Goal: Information Seeking & Learning: Check status

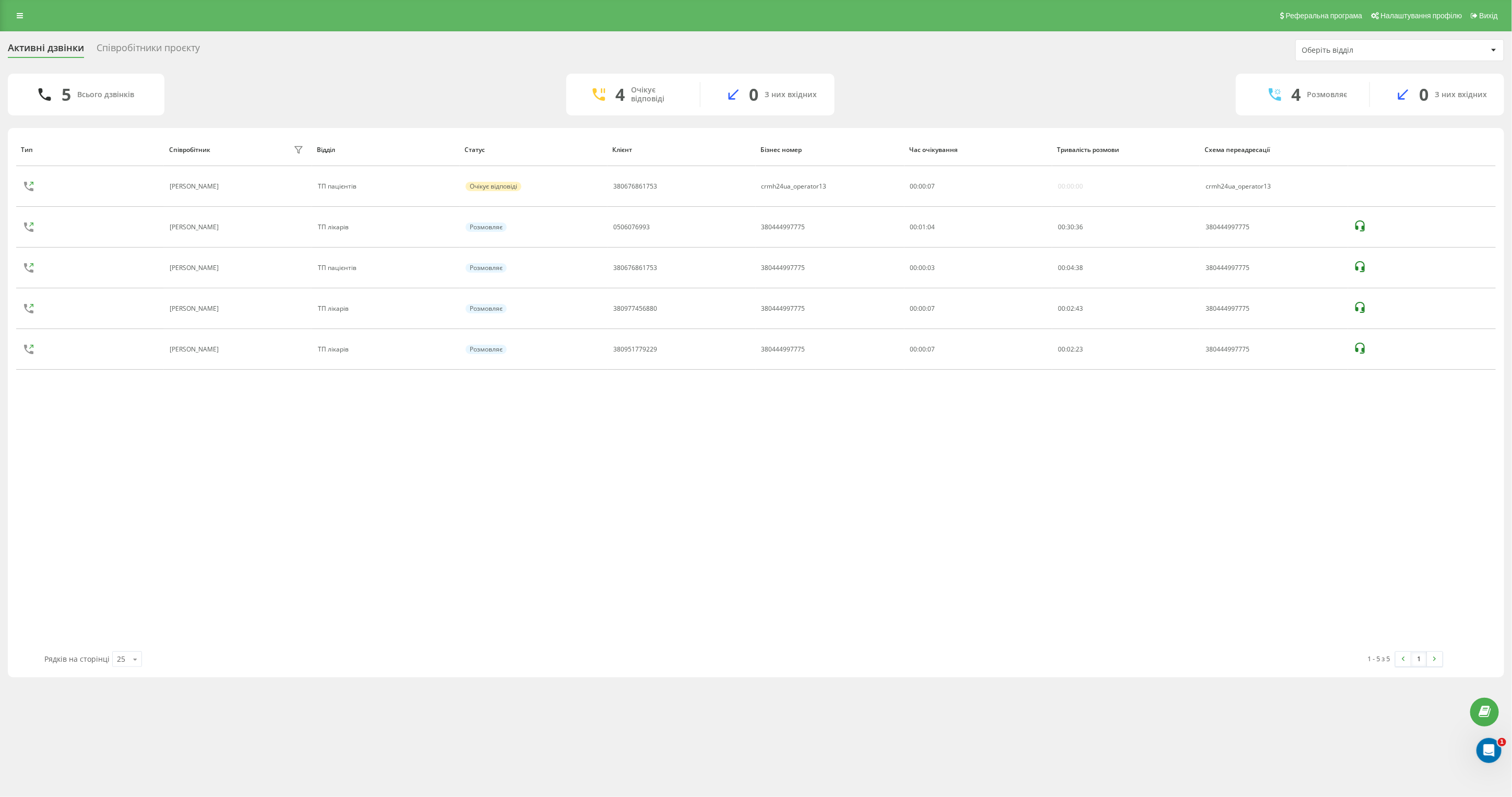
click at [160, 43] on div "Співробітники проєкту" at bounding box center [148, 50] width 104 height 16
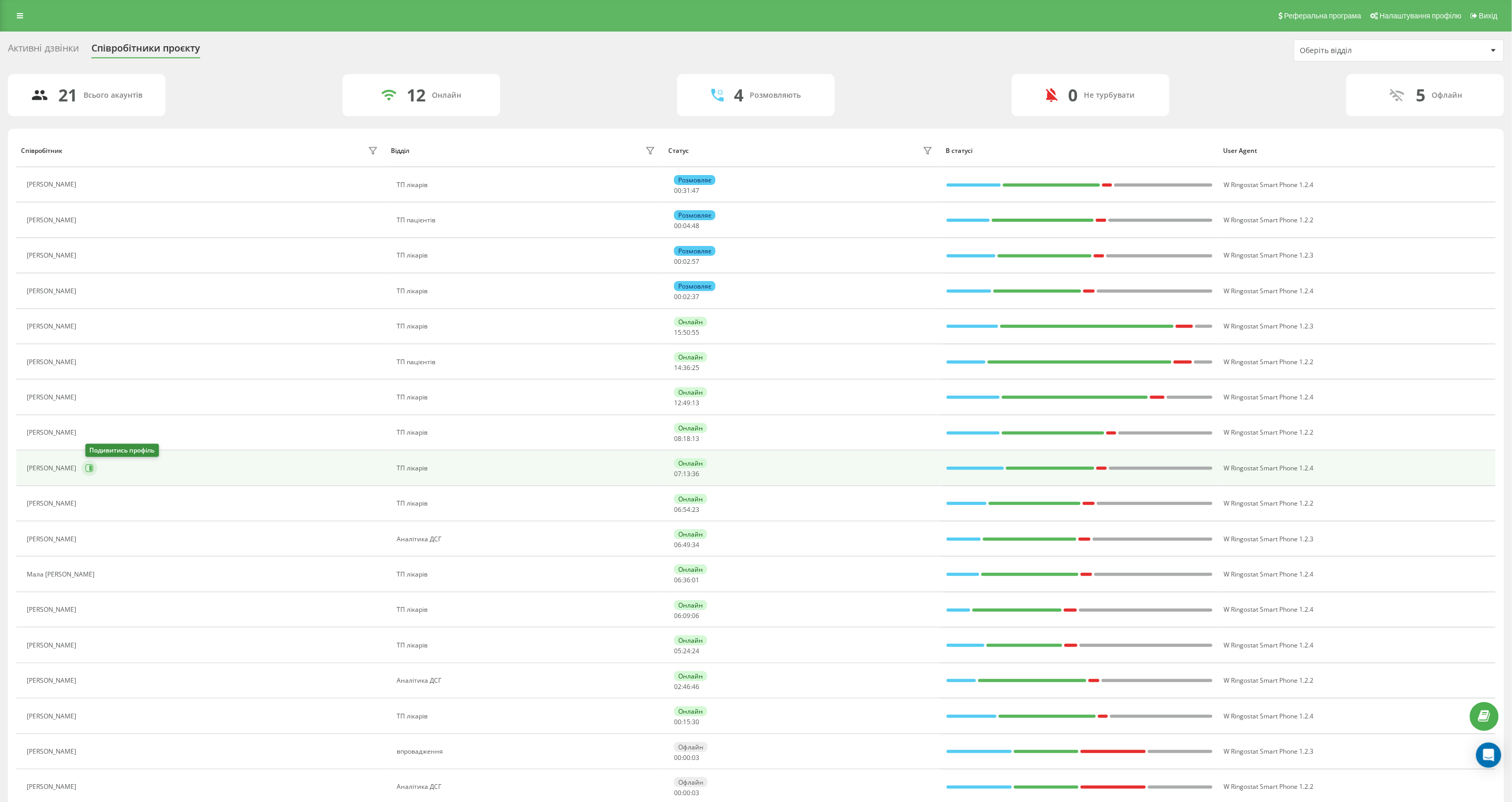
click at [94, 464] on button at bounding box center [90, 468] width 16 height 16
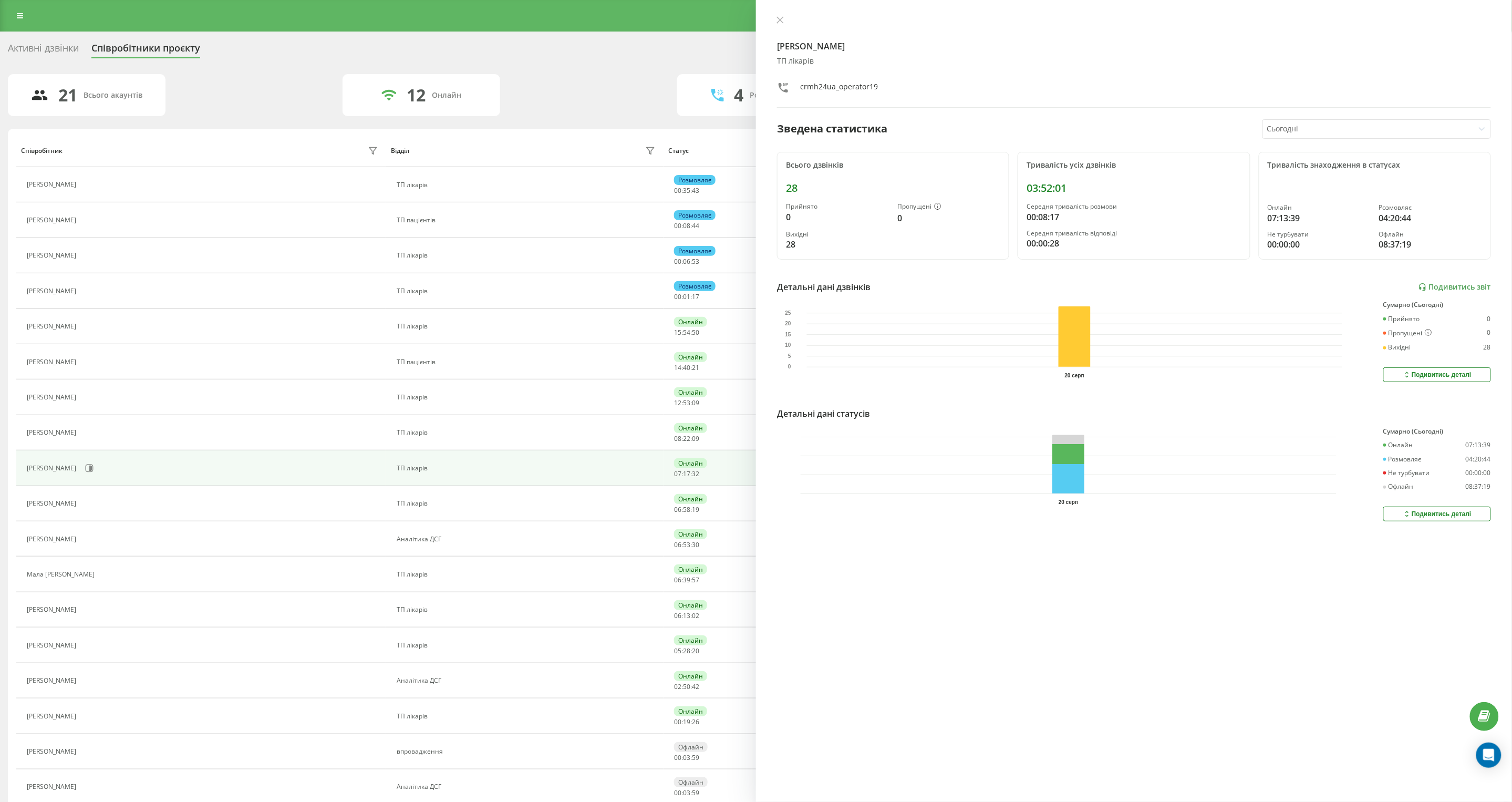
click at [37, 48] on div "Активні дзвінки" at bounding box center [43, 50] width 71 height 17
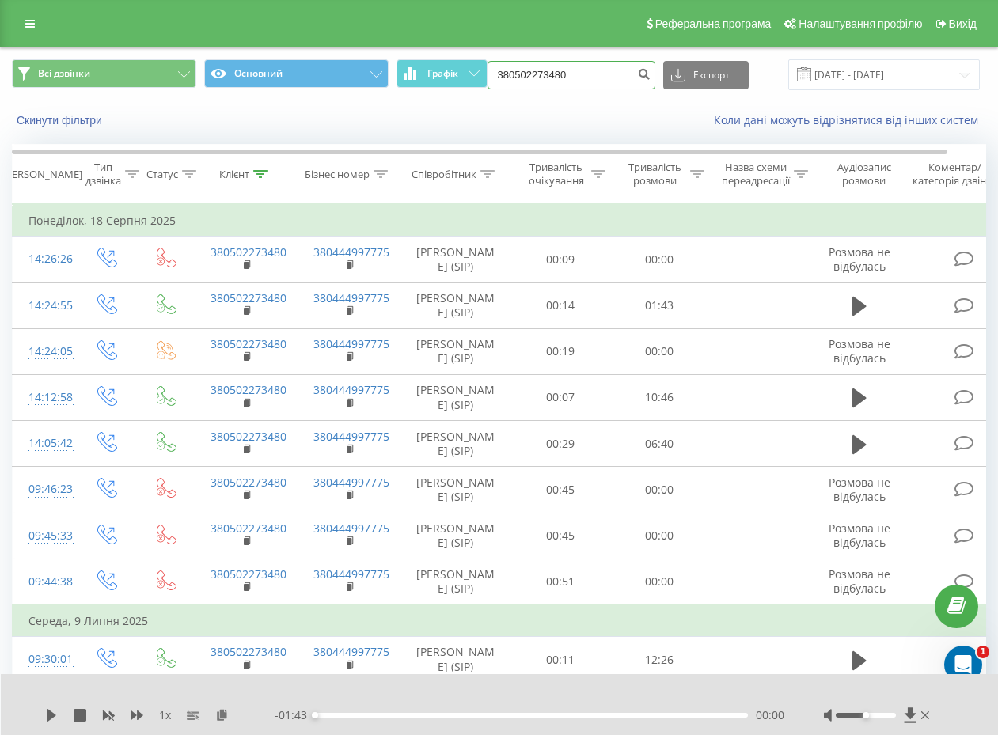
click at [582, 72] on input "380502273480" at bounding box center [571, 75] width 168 height 28
paste input "635713665"
type input "380635713665"
click at [635, 70] on button "submit" at bounding box center [644, 75] width 21 height 28
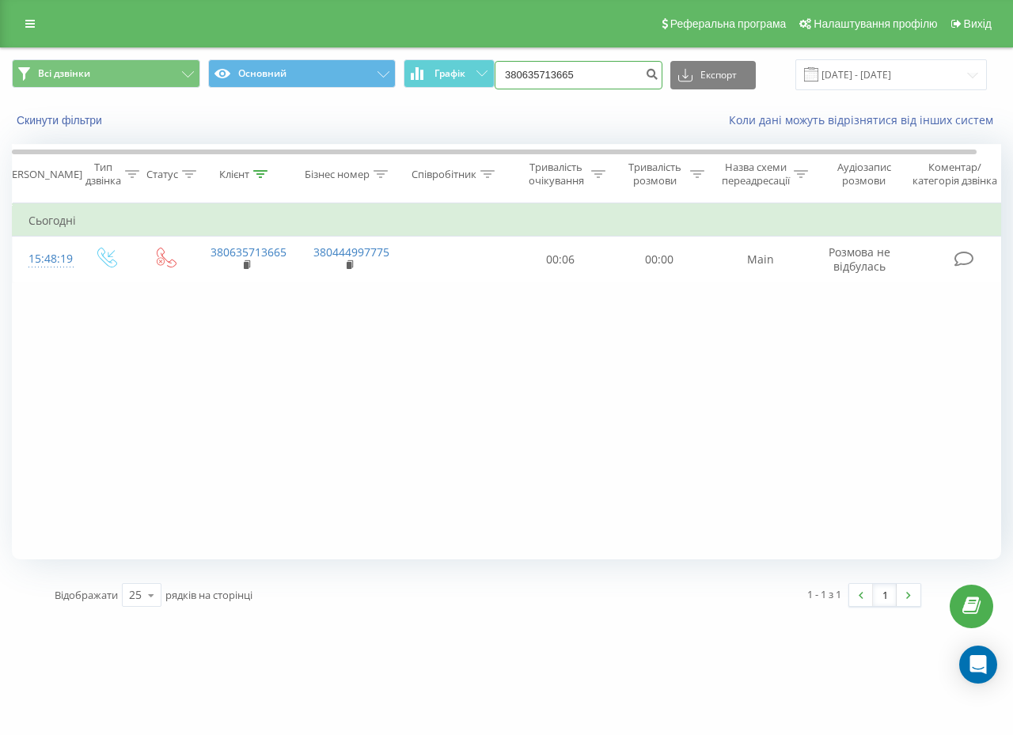
click at [587, 85] on input "380635713665" at bounding box center [579, 75] width 168 height 28
paste input "81868910"
type input "380681868910"
click at [654, 67] on icon "submit" at bounding box center [651, 71] width 13 height 9
